Goal: Task Accomplishment & Management: Use online tool/utility

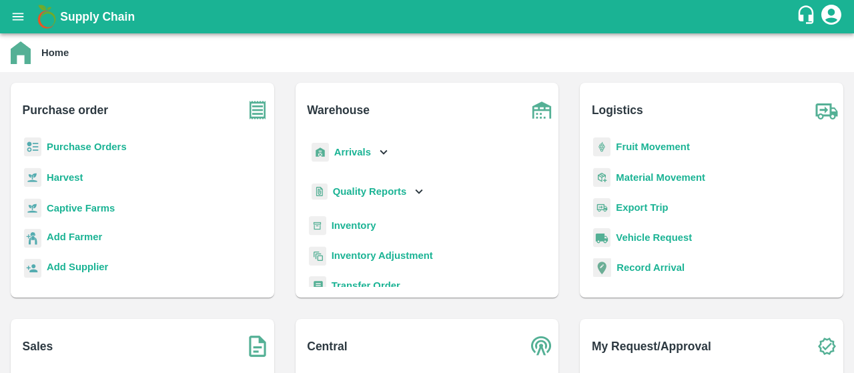
click at [80, 143] on b "Purchase Orders" at bounding box center [87, 146] width 80 height 11
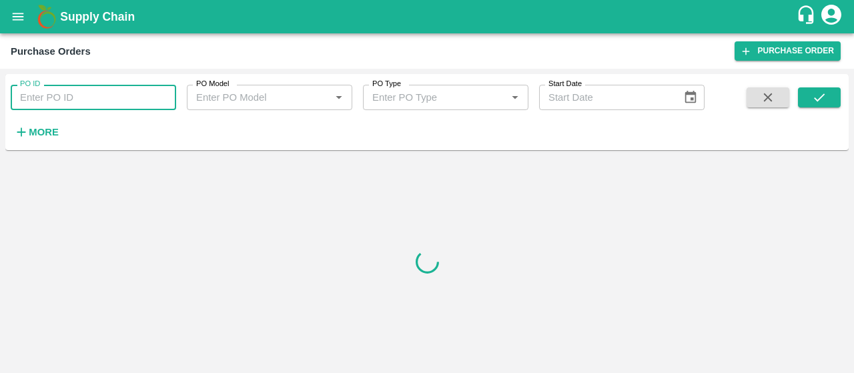
click at [125, 91] on input "PO ID" at bounding box center [93, 97] width 165 height 25
paste input "261918"
type input "261918"
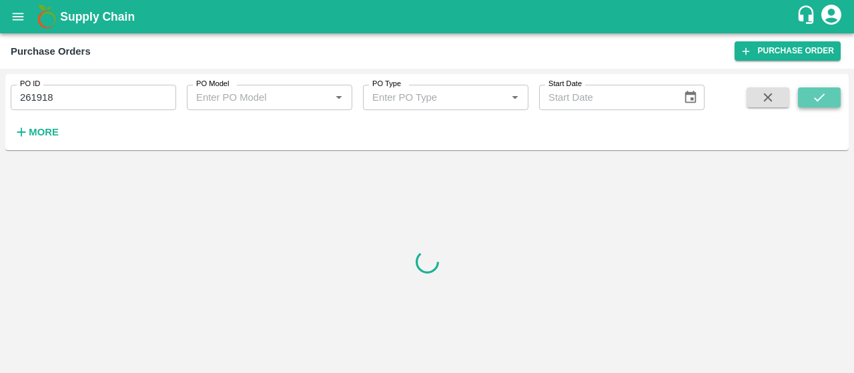
click at [809, 93] on button "submit" at bounding box center [819, 97] width 43 height 20
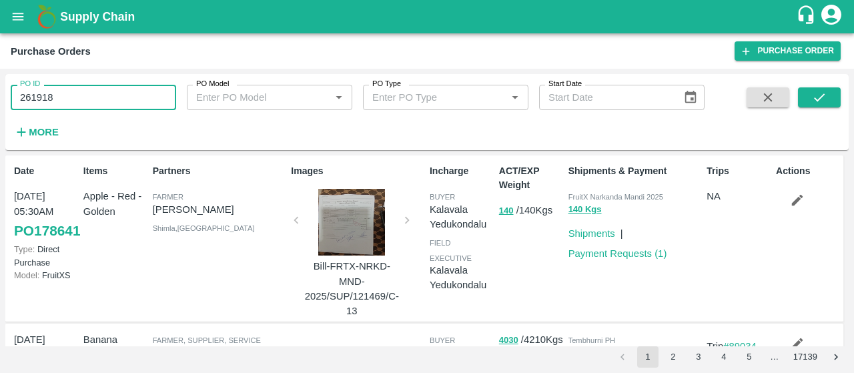
drag, startPoint x: 141, startPoint y: 103, endPoint x: 28, endPoint y: 95, distance: 113.0
click at [28, 95] on input "261918" at bounding box center [93, 97] width 165 height 25
type input "2"
paste input "text"
type input "178464"
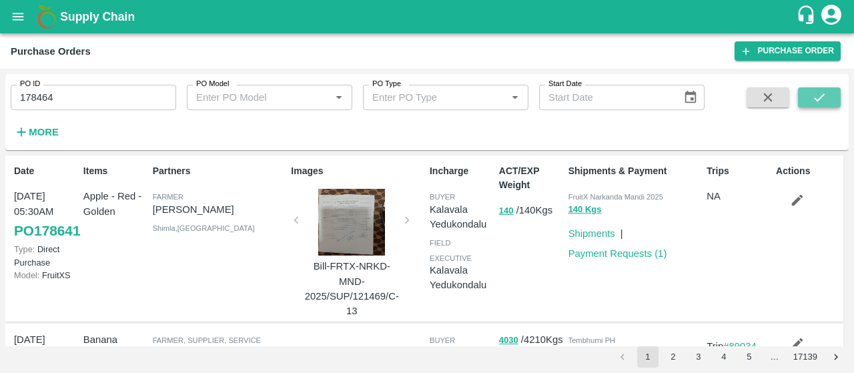
click at [825, 97] on icon "submit" at bounding box center [819, 97] width 15 height 15
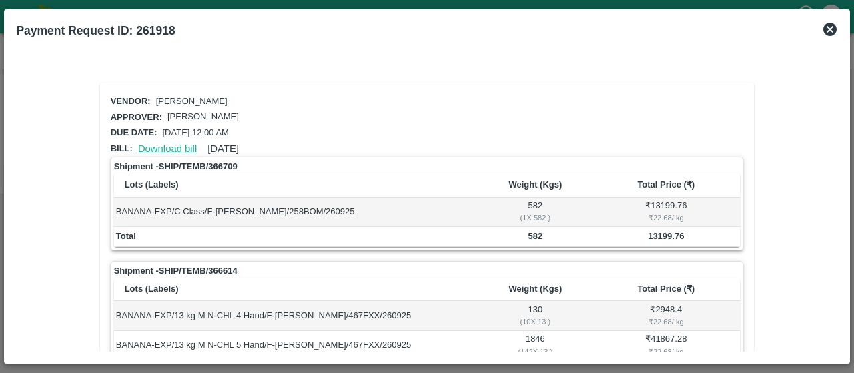
click at [179, 145] on link "Download bill" at bounding box center [167, 148] width 59 height 11
